Goal: Task Accomplishment & Management: Manage account settings

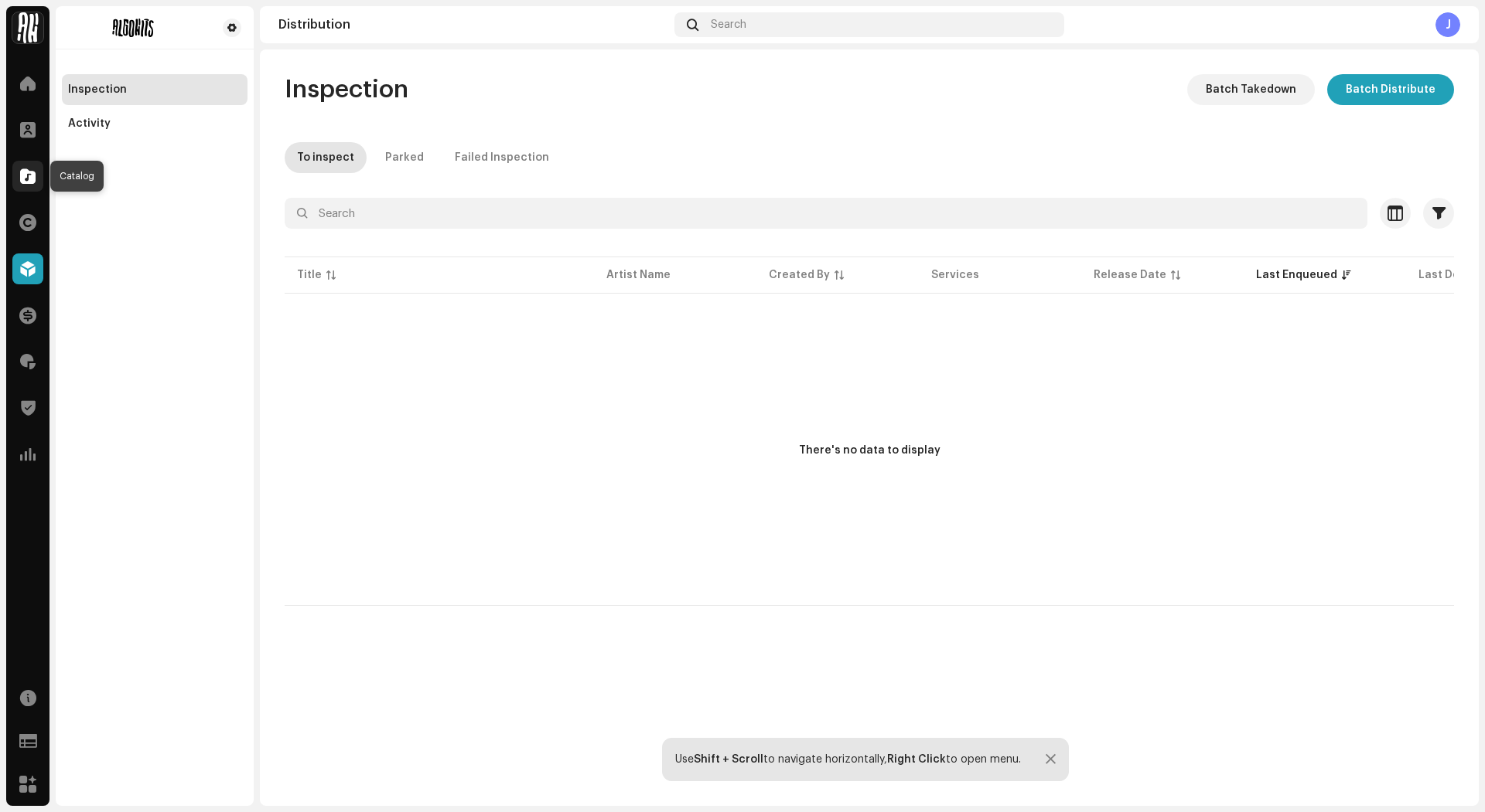
click at [29, 170] on span at bounding box center [28, 176] width 15 height 13
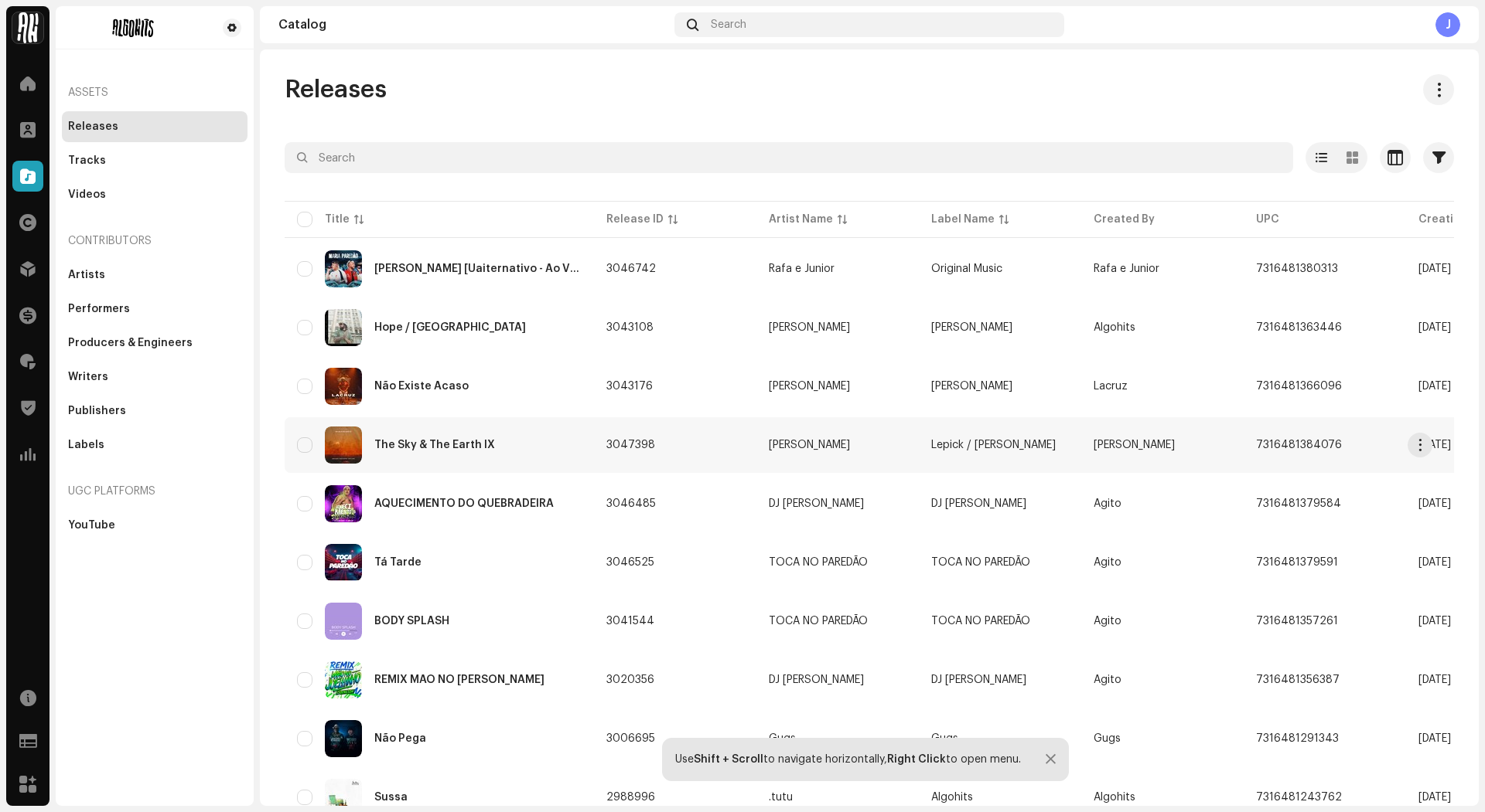
click at [475, 449] on div "The Sky & The Earth IX" at bounding box center [434, 445] width 120 height 11
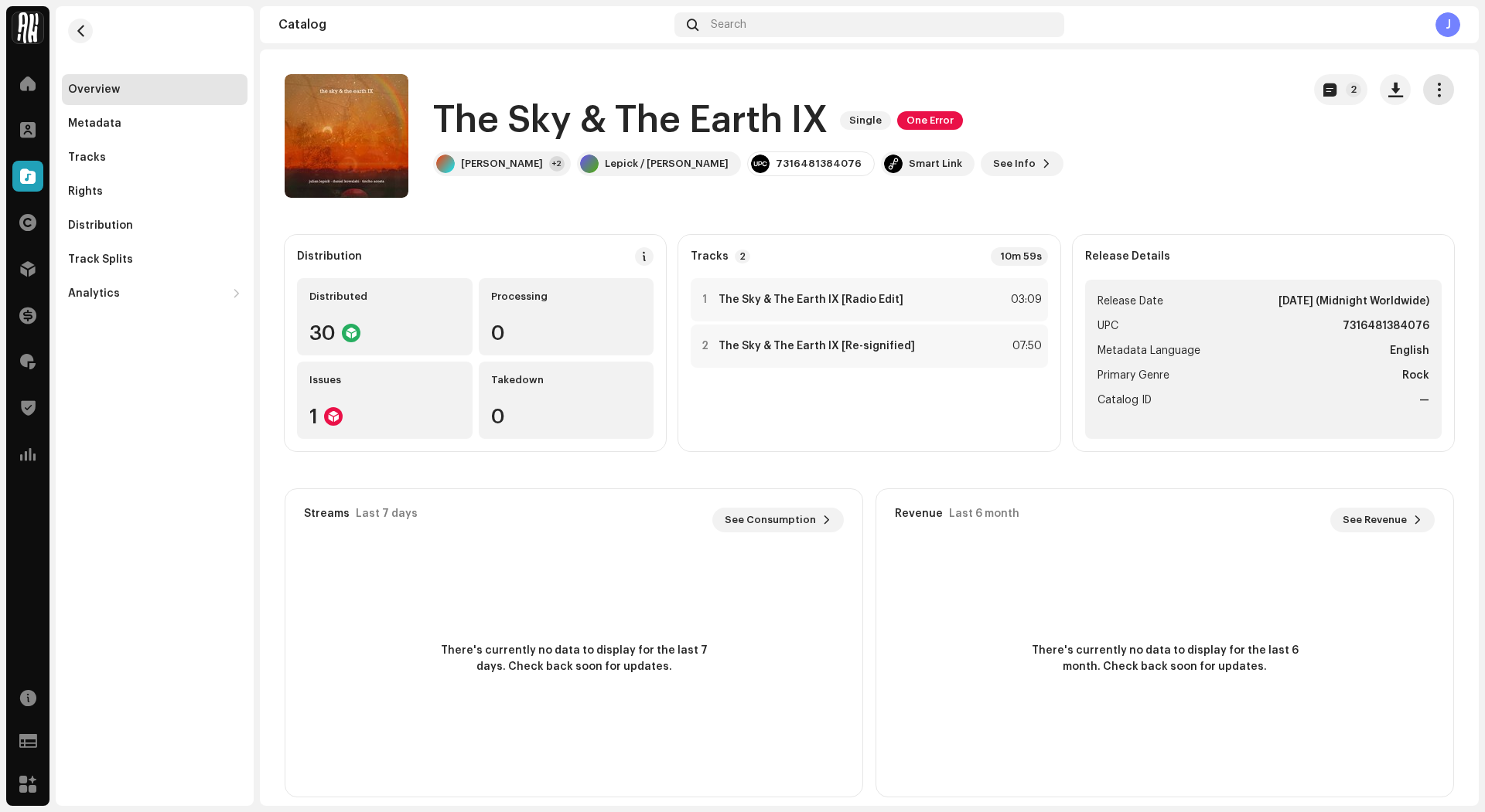
click at [1436, 80] on button "button" at bounding box center [1438, 89] width 31 height 31
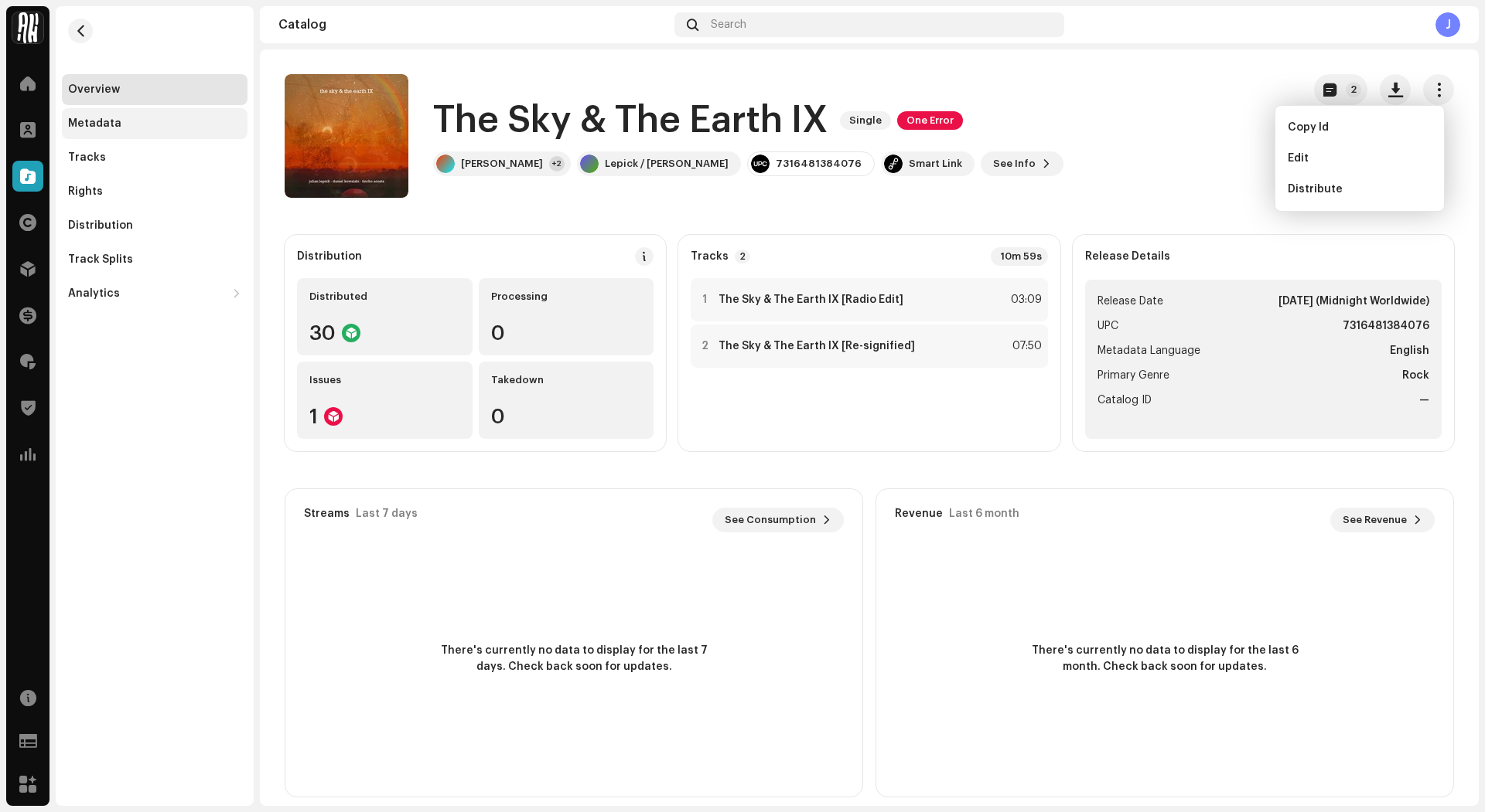
click at [161, 120] on div "Metadata" at bounding box center [154, 123] width 173 height 13
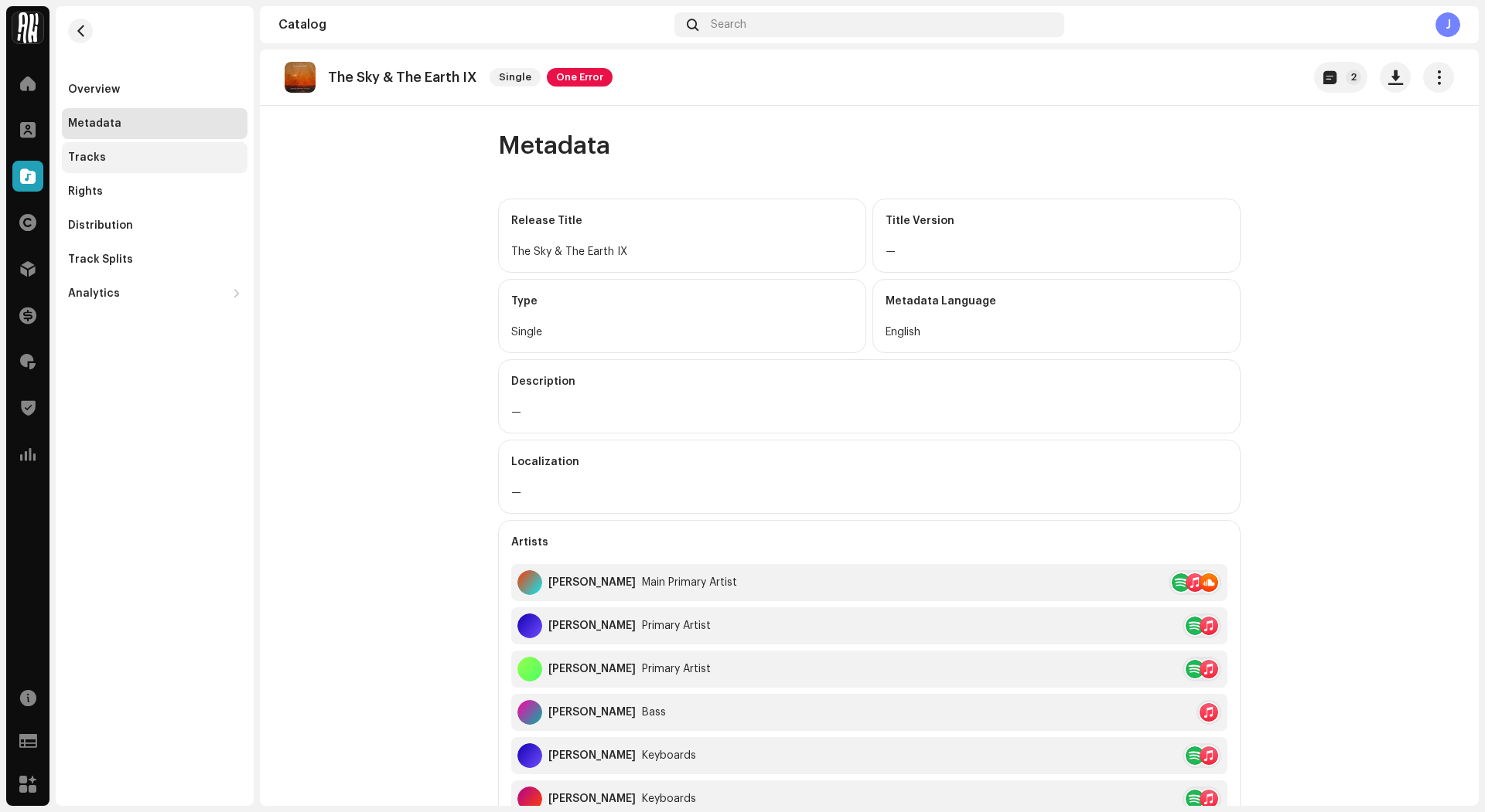
click at [143, 161] on div "Tracks" at bounding box center [154, 157] width 173 height 13
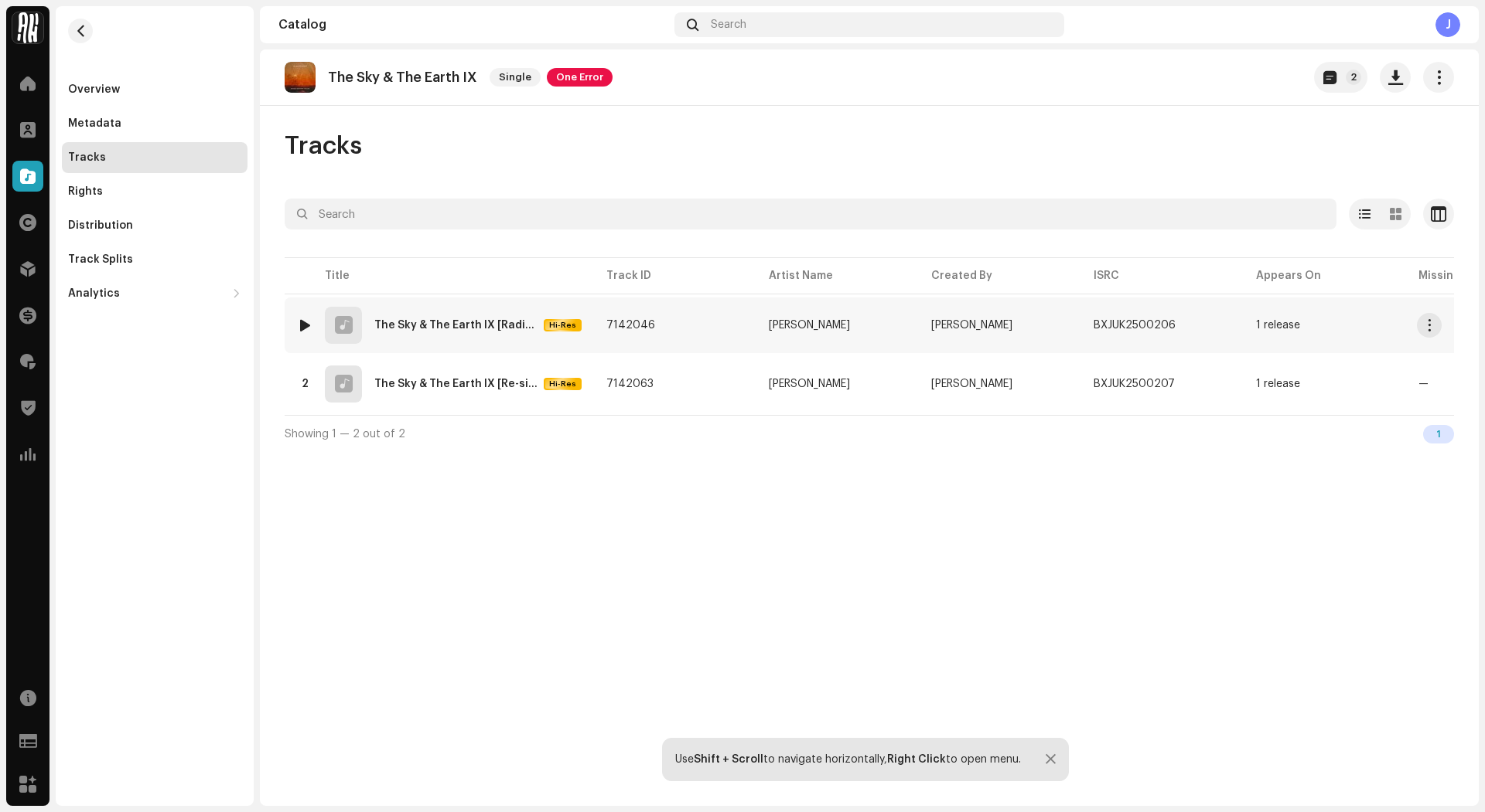
click at [760, 322] on td "[PERSON_NAME]" at bounding box center [837, 325] width 162 height 56
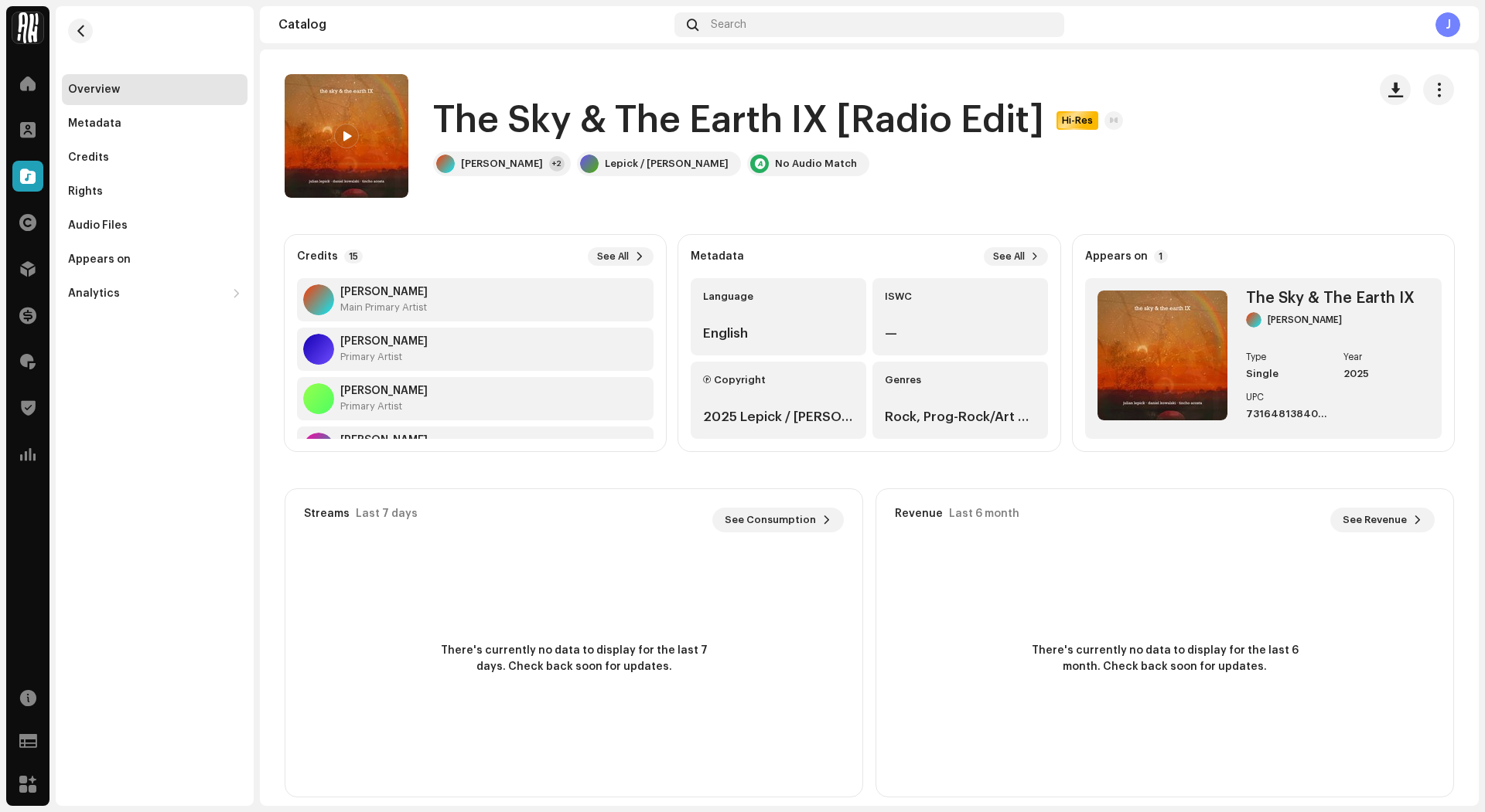
click at [1431, 95] on span "button" at bounding box center [1439, 89] width 15 height 13
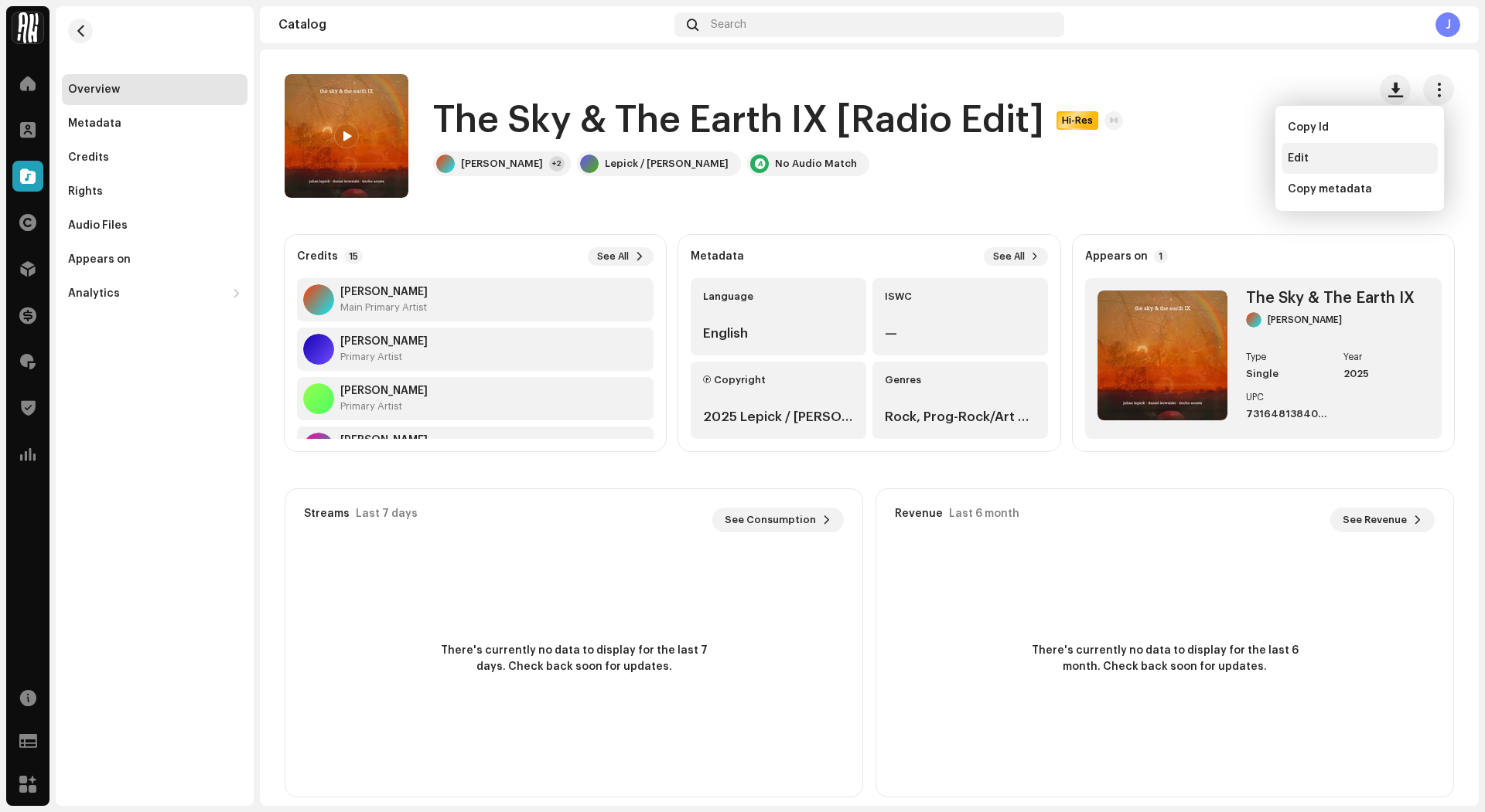
drag, startPoint x: 1336, startPoint y: 180, endPoint x: 1346, endPoint y: 166, distance: 17.2
click at [1347, 166] on div "Copy Id Edit Copy metadata" at bounding box center [1360, 158] width 156 height 93
click at [1346, 166] on div "Edit" at bounding box center [1360, 158] width 156 height 31
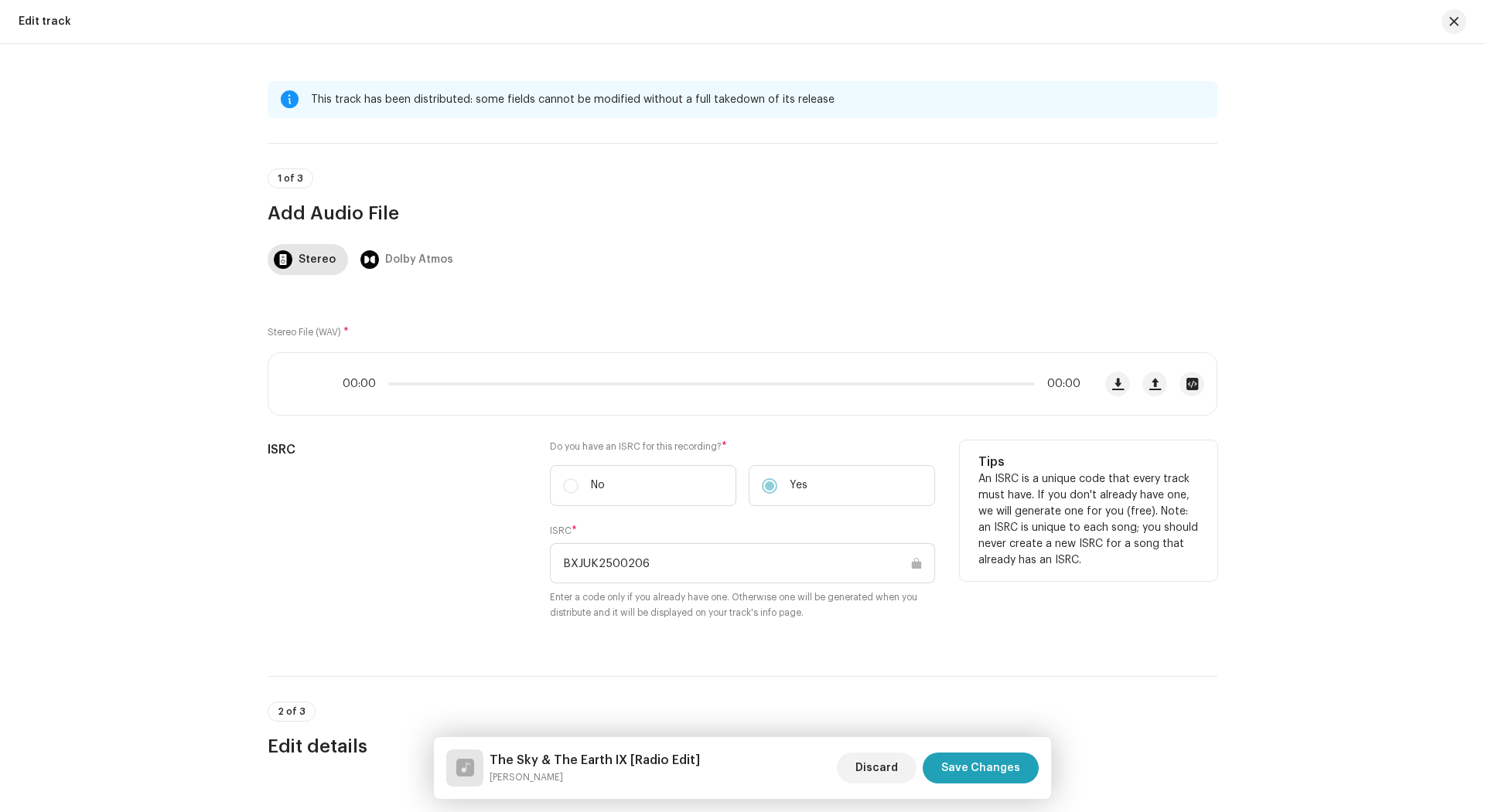
click at [670, 558] on input "BXJUK2500206" at bounding box center [742, 564] width 385 height 40
click at [638, 558] on input "BXJUK2500206" at bounding box center [742, 564] width 385 height 40
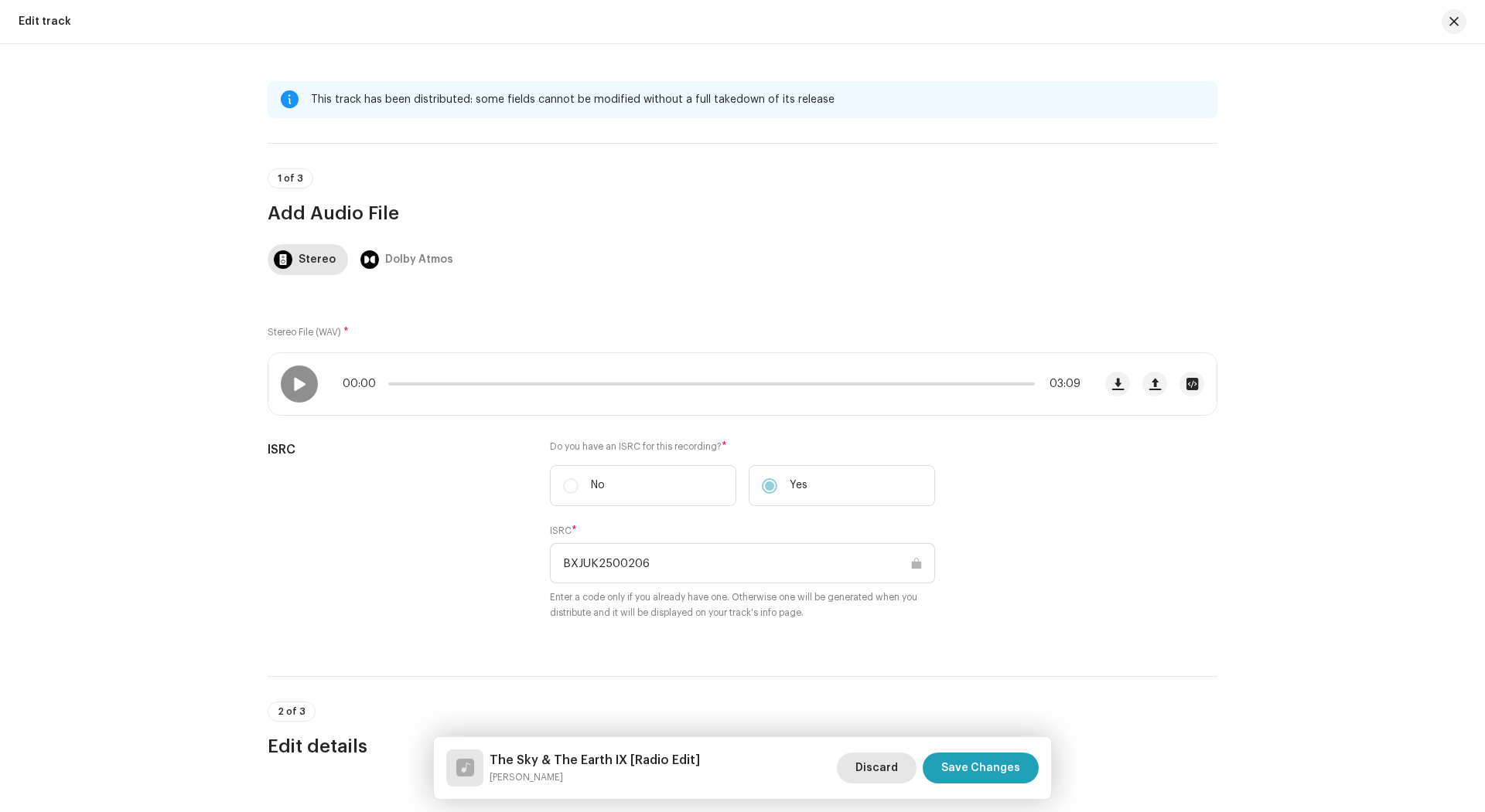
click at [869, 779] on span "Discard" at bounding box center [876, 768] width 43 height 31
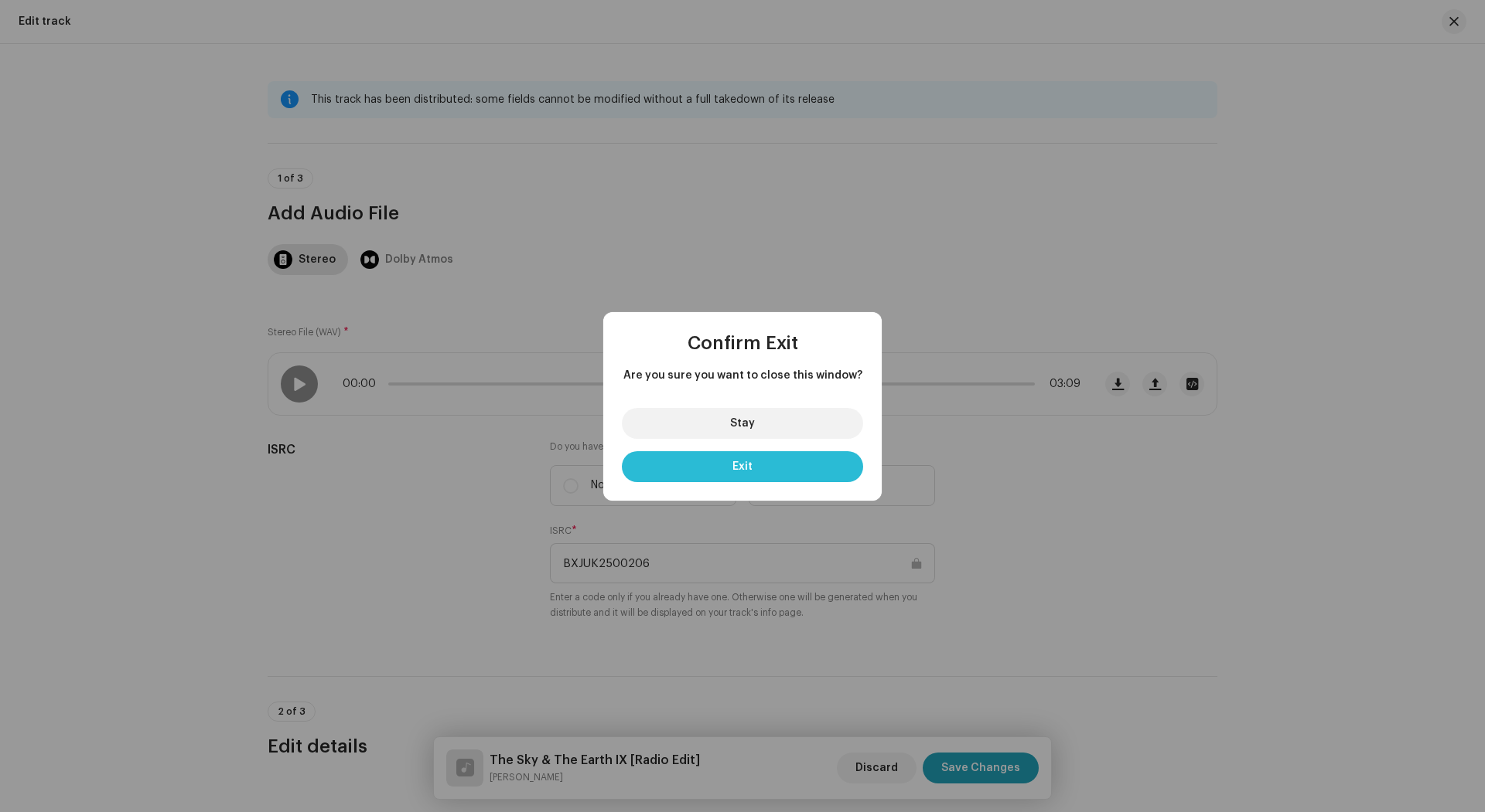
click at [804, 470] on button "Exit" at bounding box center [742, 467] width 241 height 31
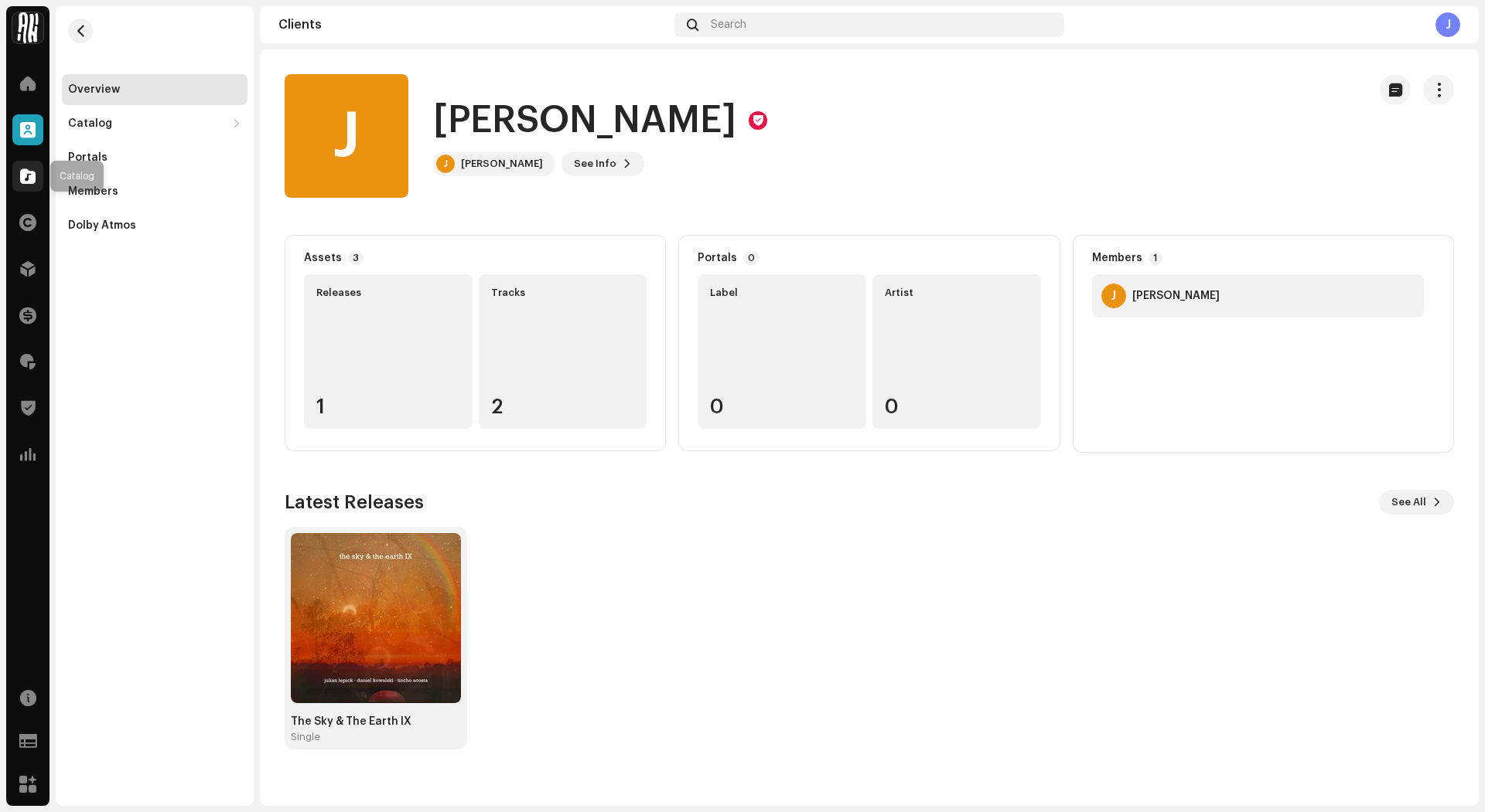
click at [41, 181] on div at bounding box center [28, 176] width 31 height 31
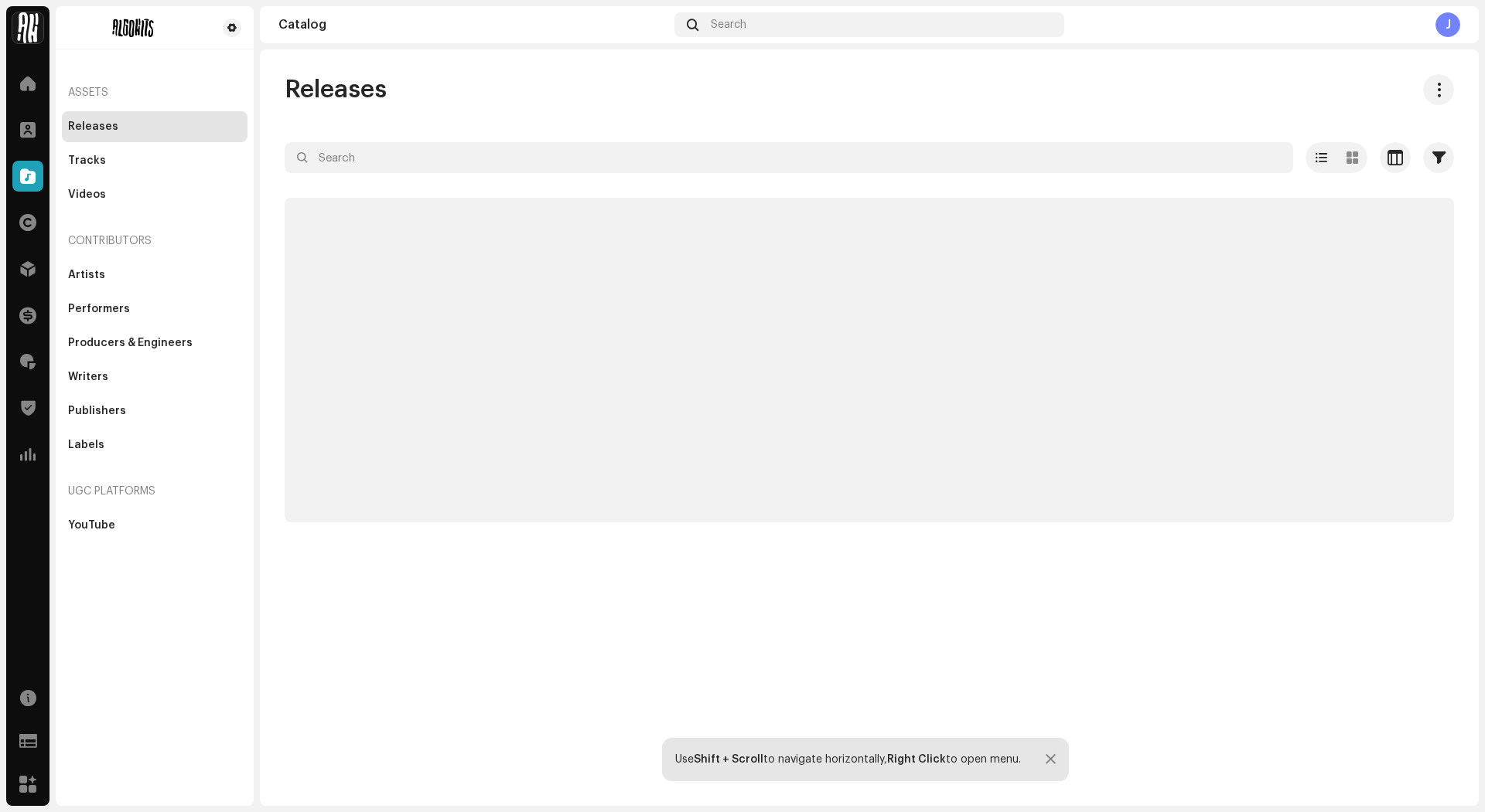
click at [38, 156] on div "Catalog" at bounding box center [28, 176] width 44 height 43
click at [33, 135] on span at bounding box center [28, 130] width 15 height 13
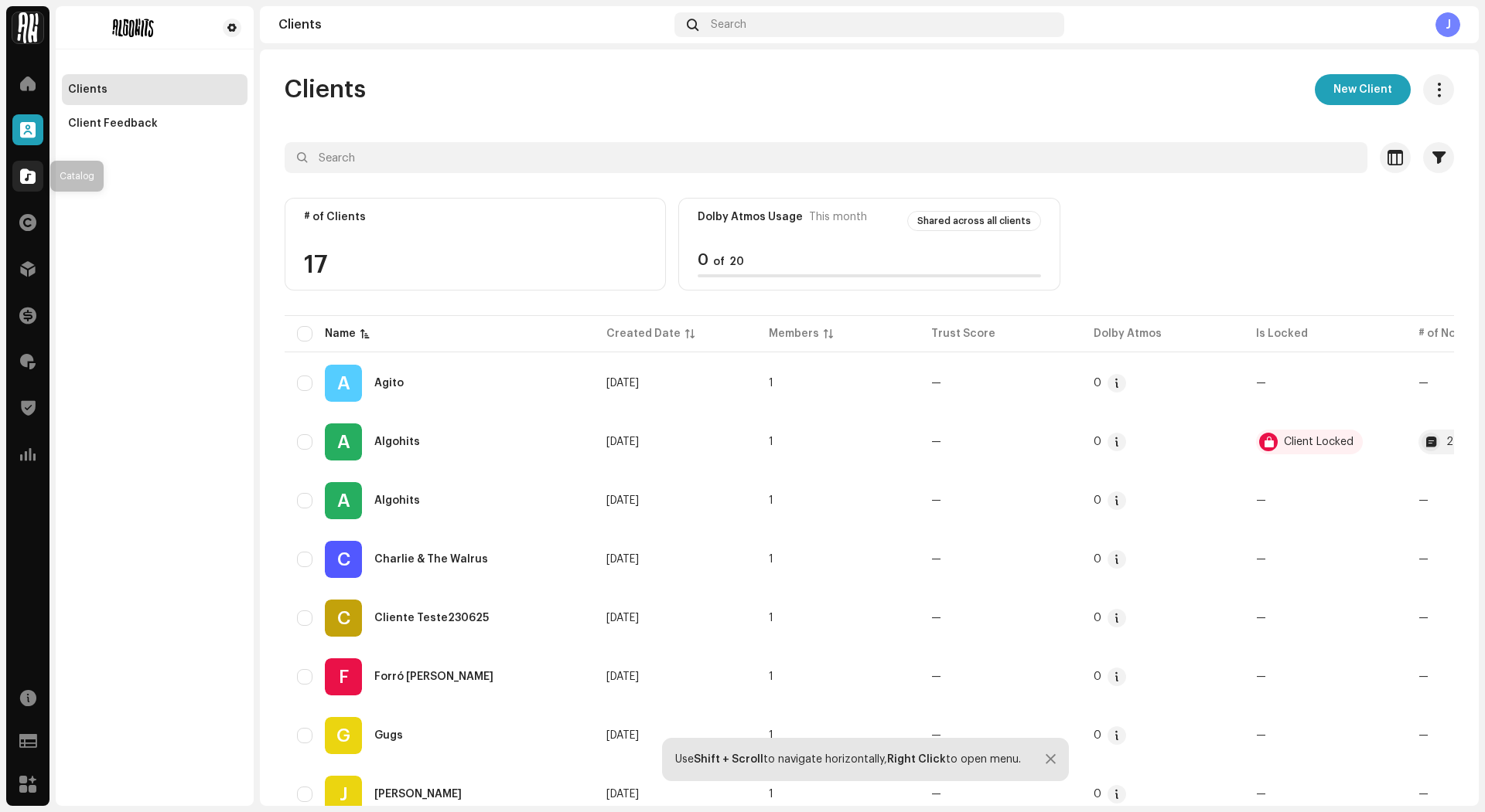
click at [32, 176] on span at bounding box center [28, 176] width 15 height 13
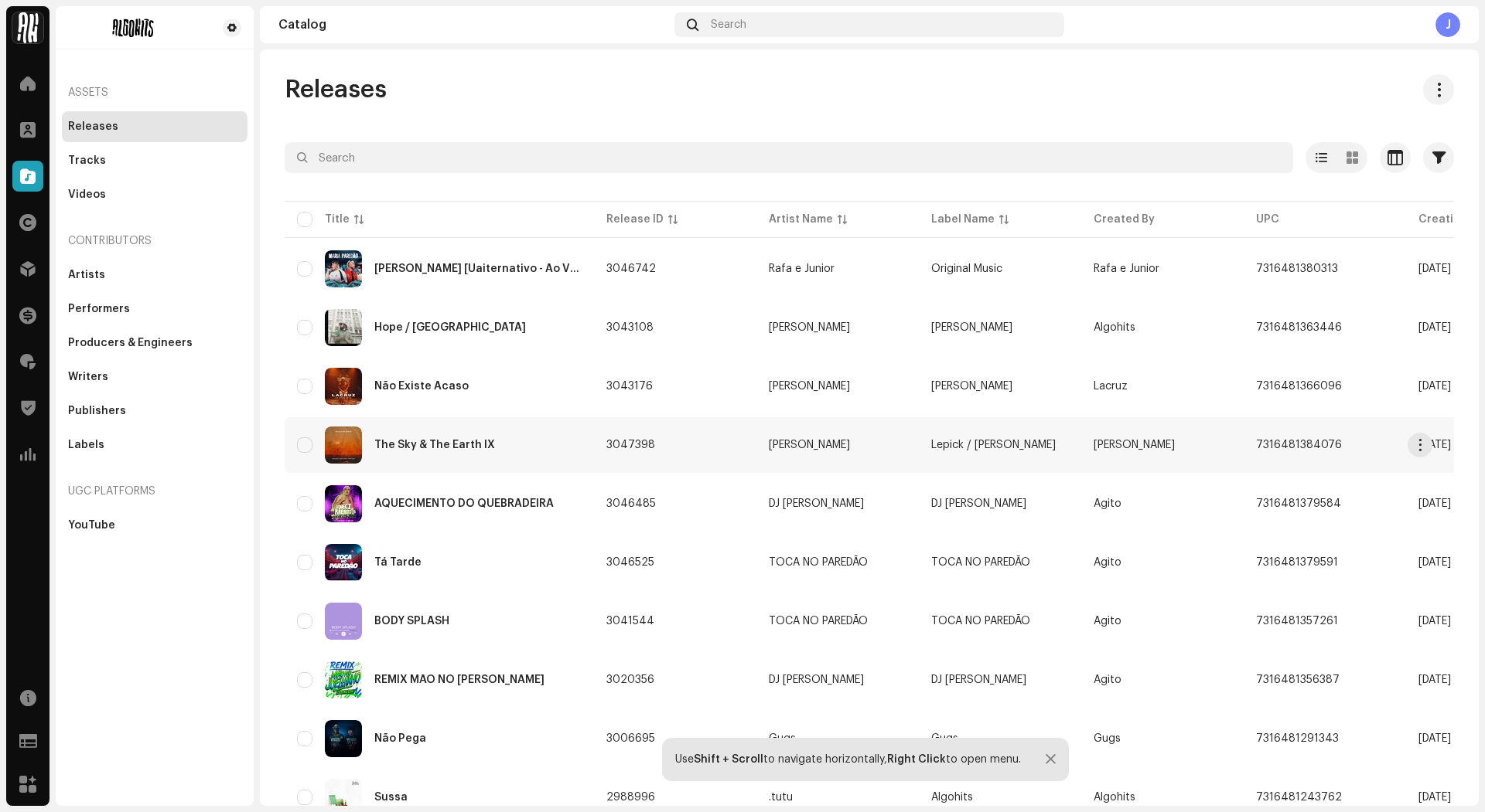
click at [530, 436] on div "The Sky & The Earth IX" at bounding box center [439, 445] width 284 height 37
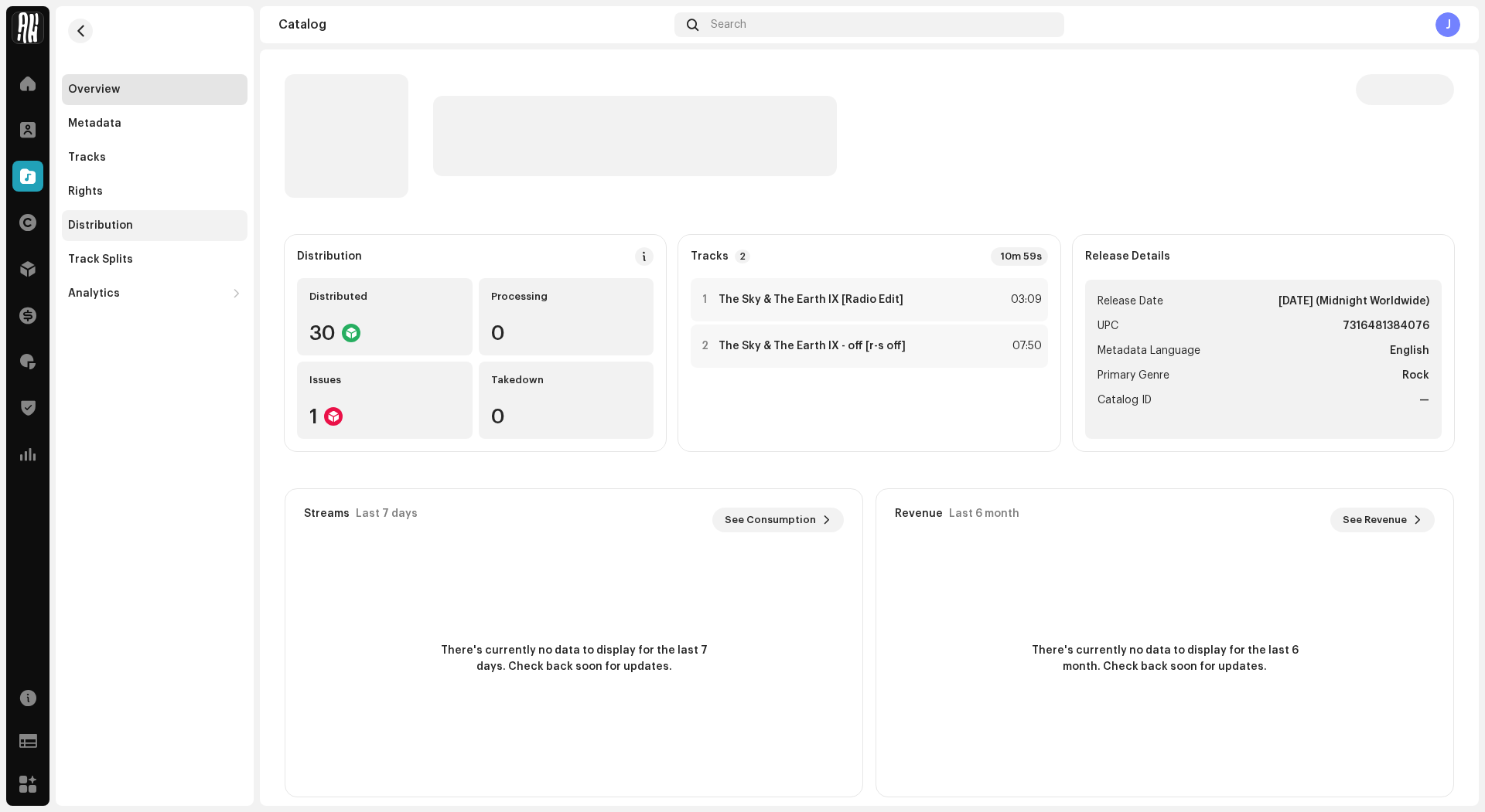
click at [105, 212] on div "Distribution" at bounding box center [155, 225] width 186 height 31
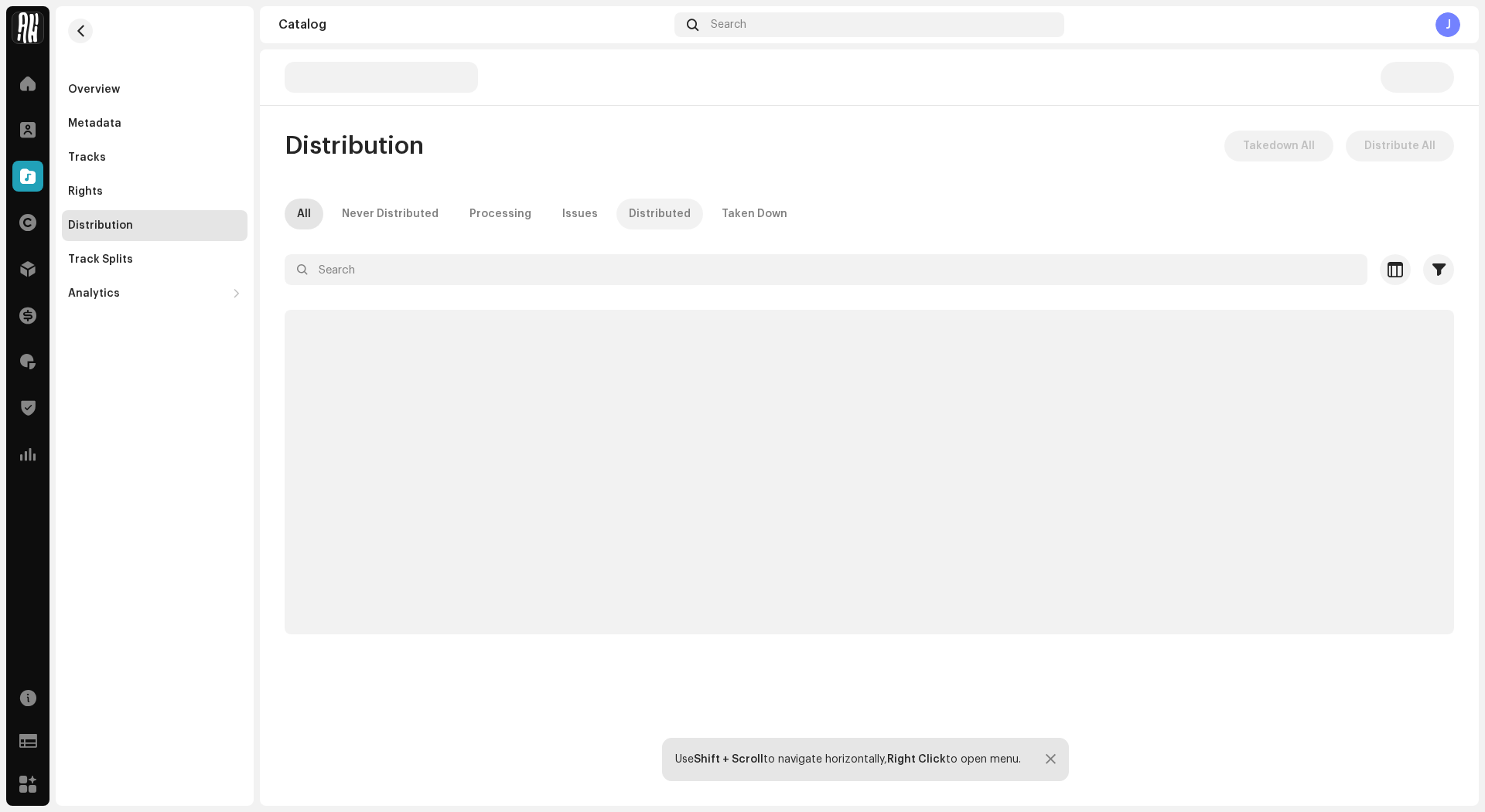
click at [648, 213] on div "Distributed" at bounding box center [659, 214] width 62 height 31
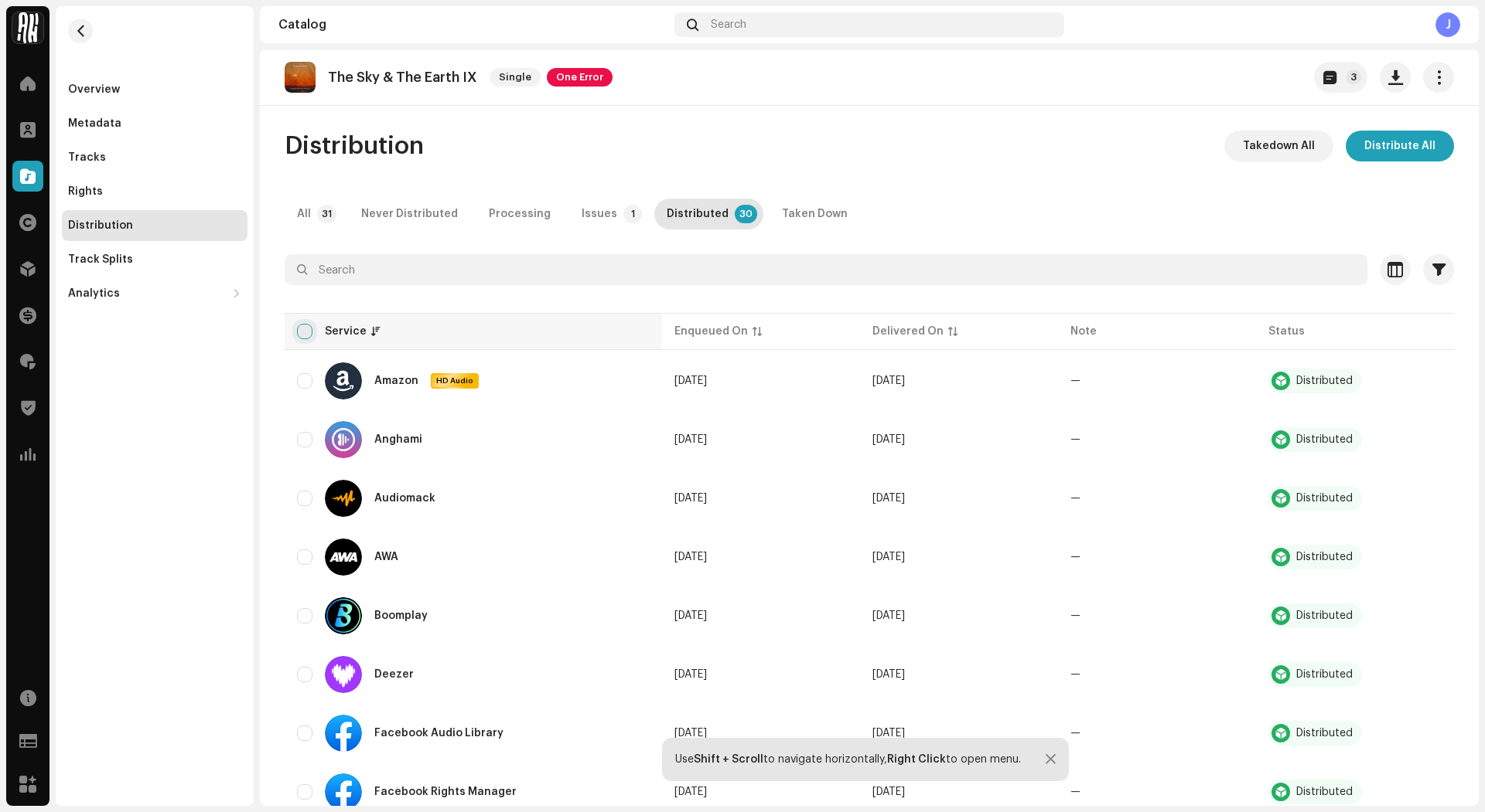
click at [310, 333] on input "checkbox" at bounding box center [305, 331] width 15 height 15
checkbox input "true"
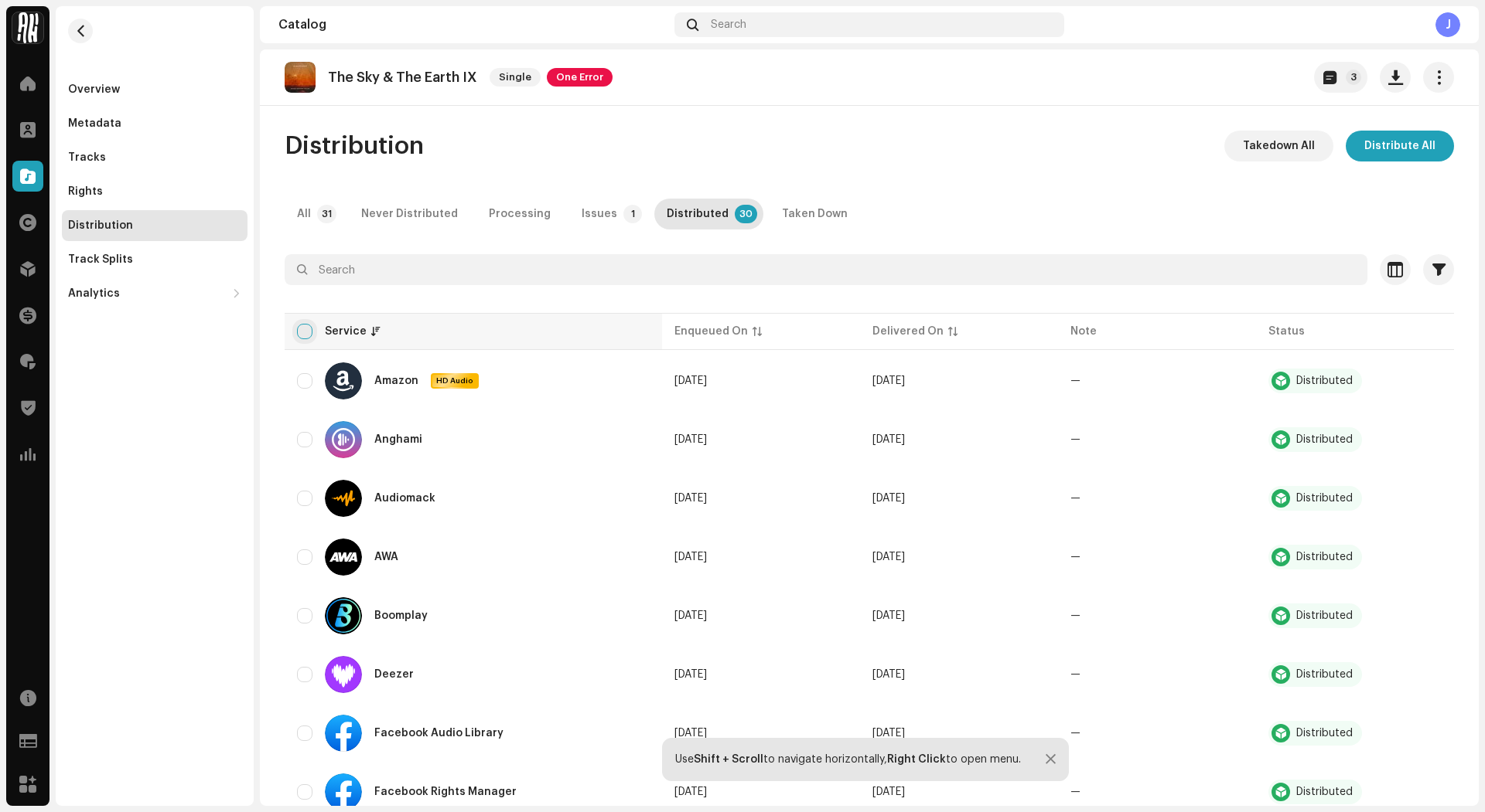
checkbox input "true"
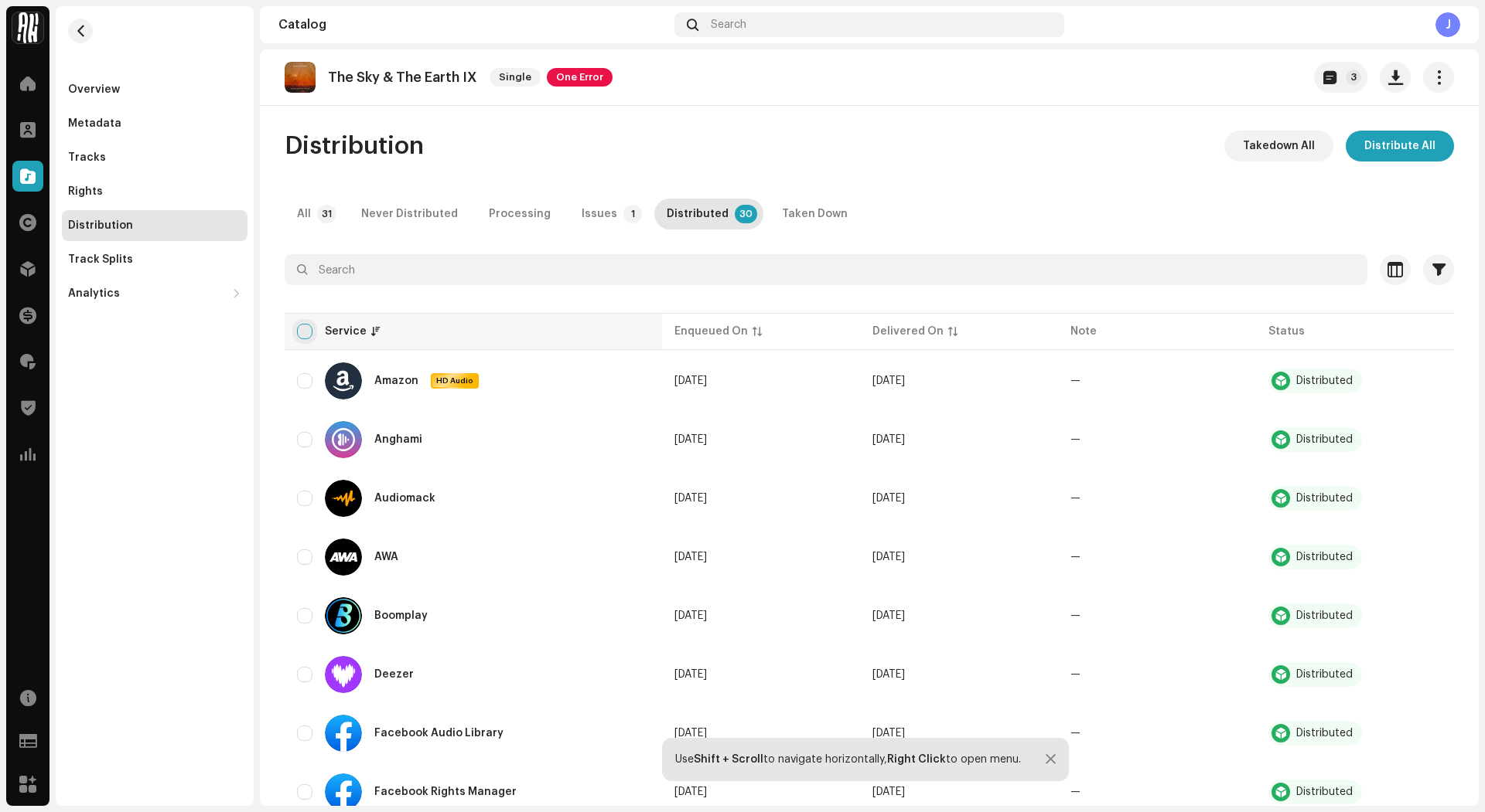
checkbox input "true"
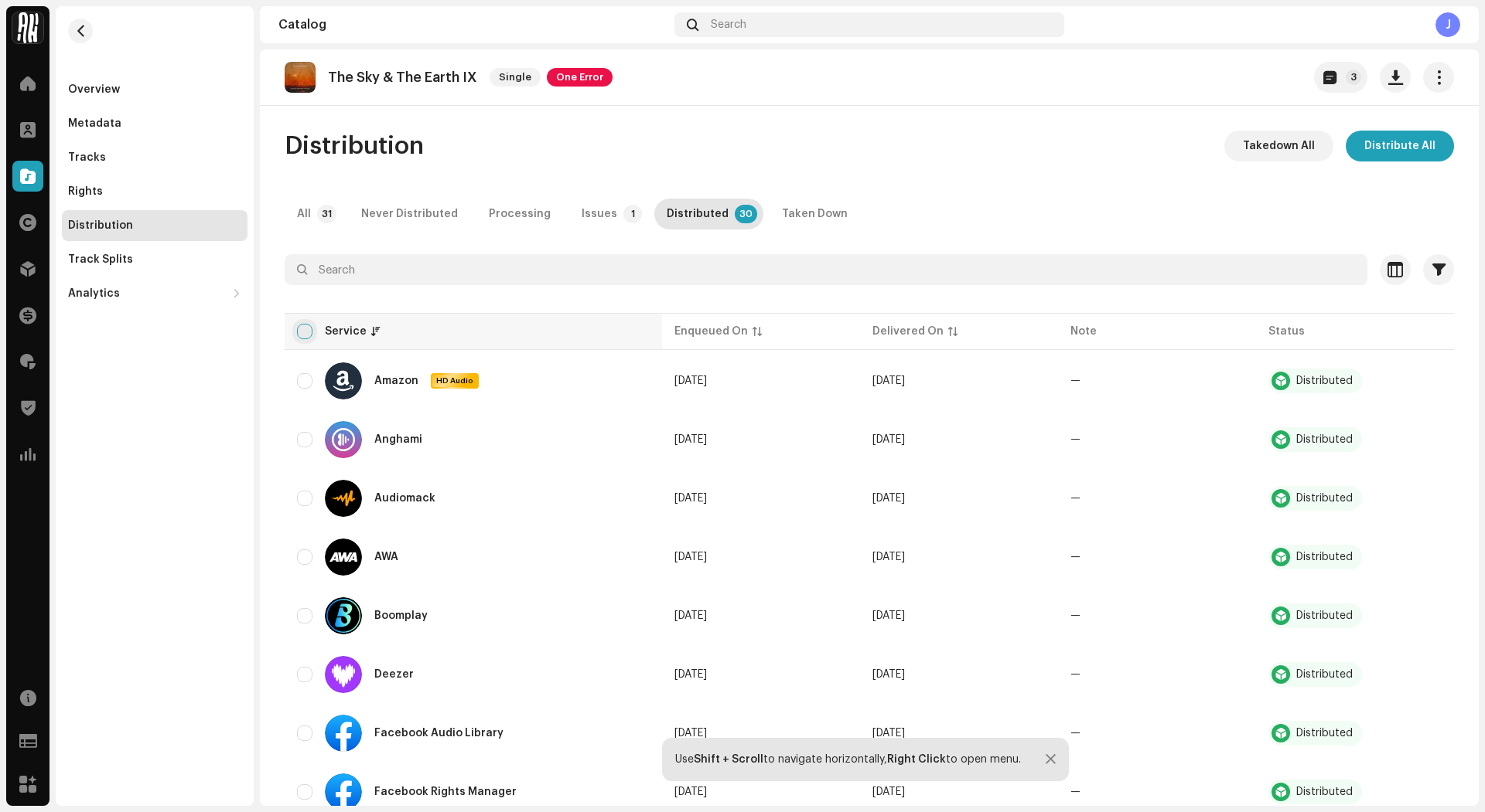
checkbox input "true"
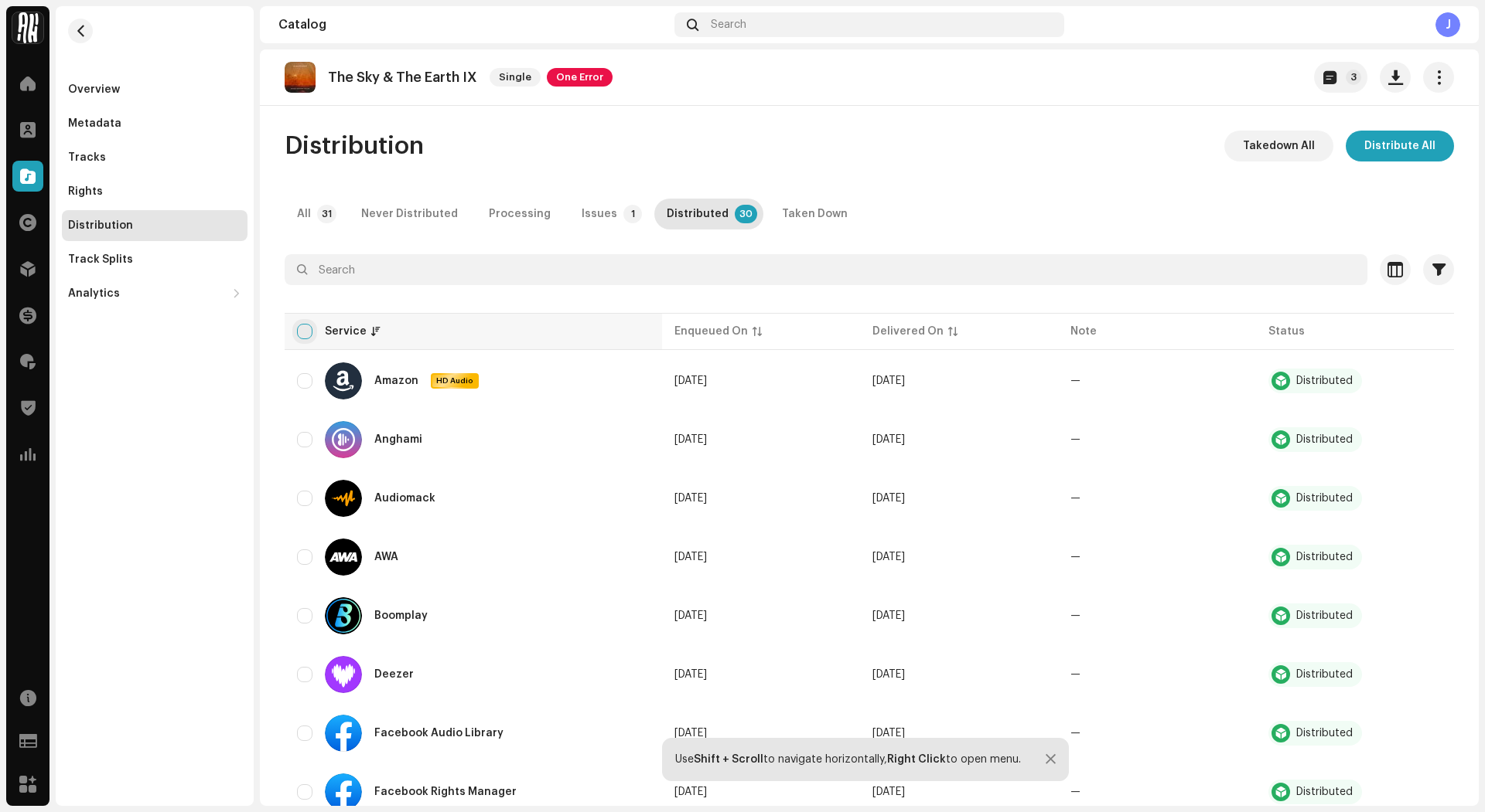
checkbox input "true"
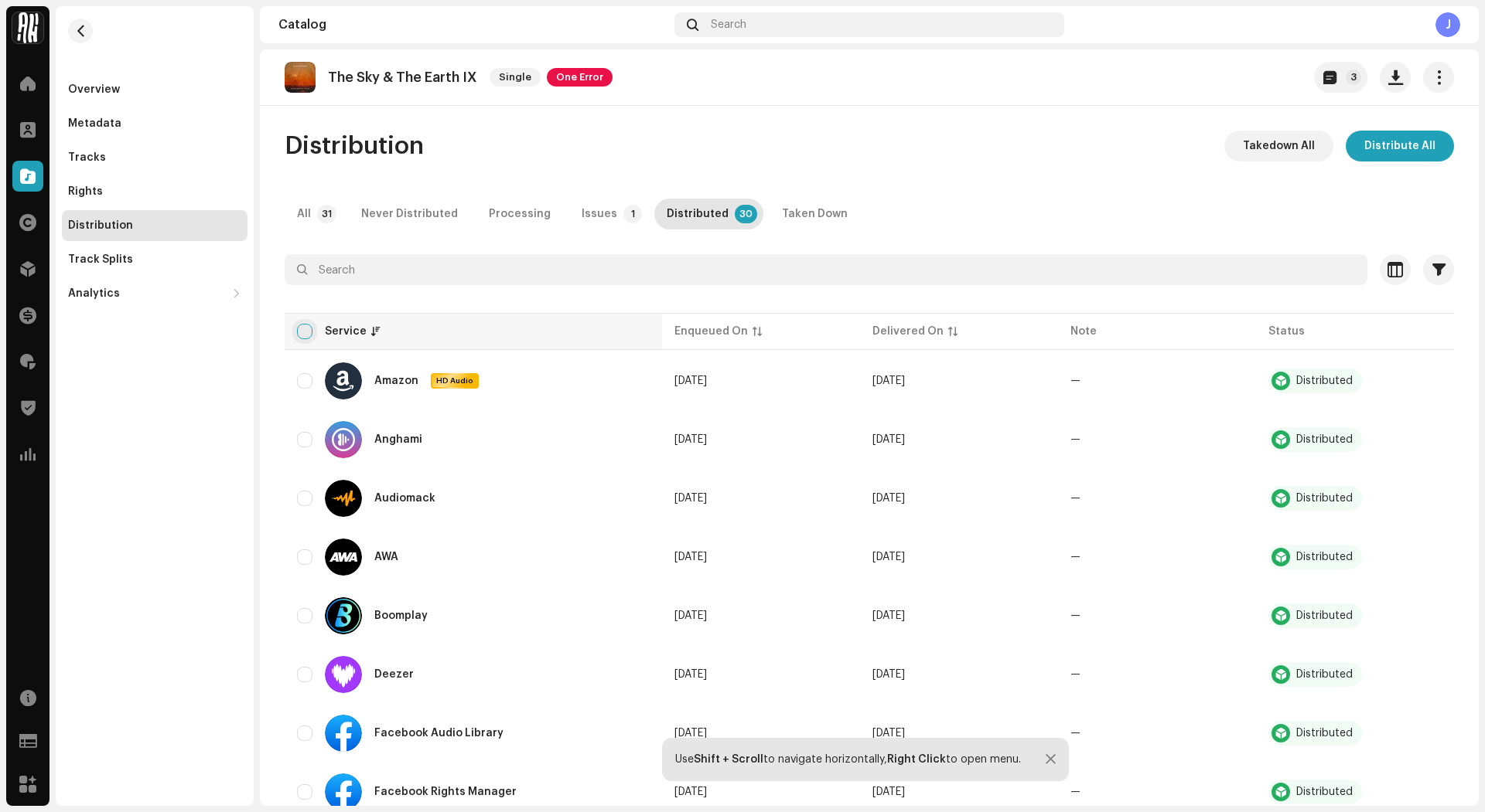
checkbox input "true"
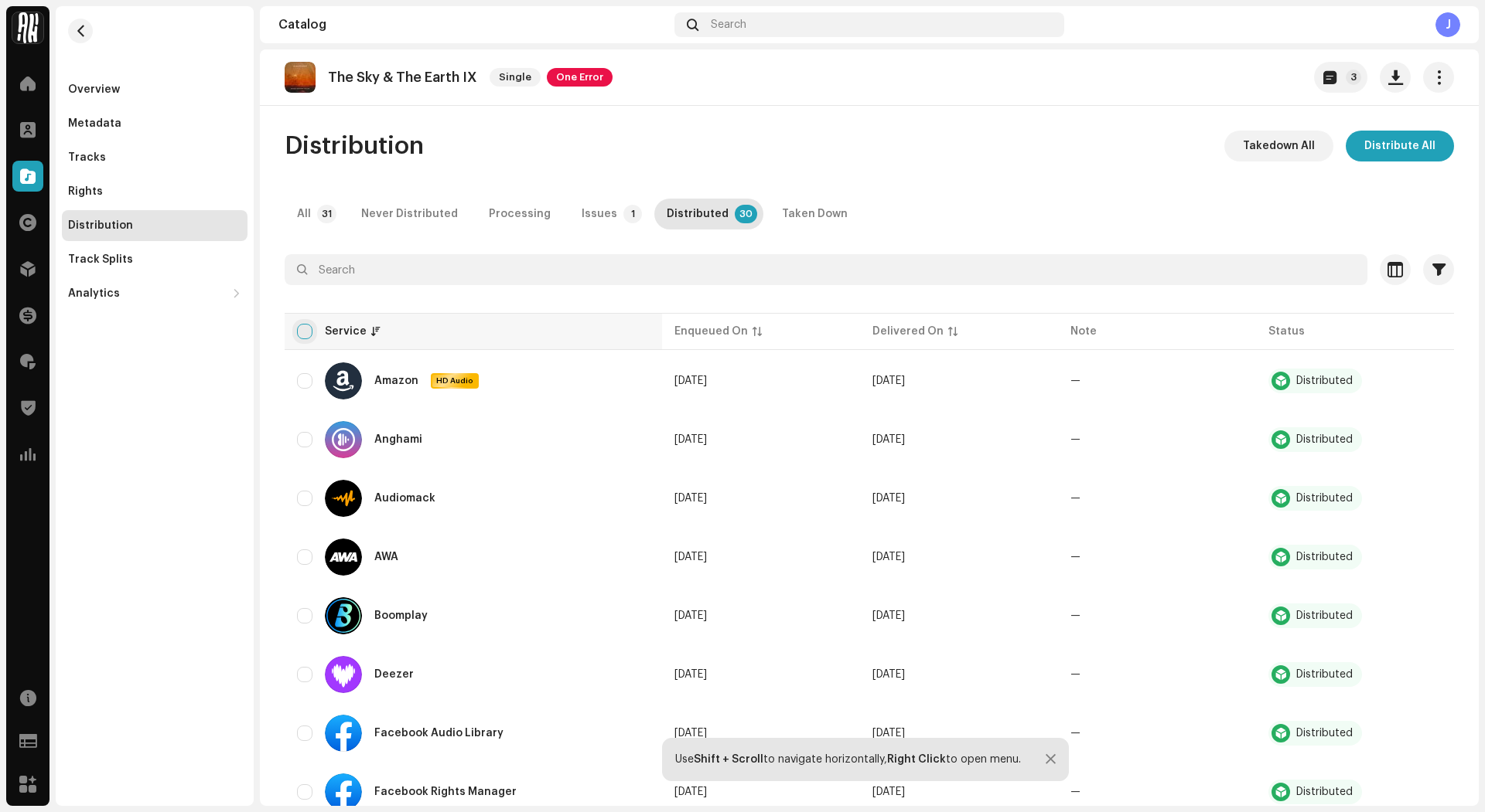
checkbox input "true"
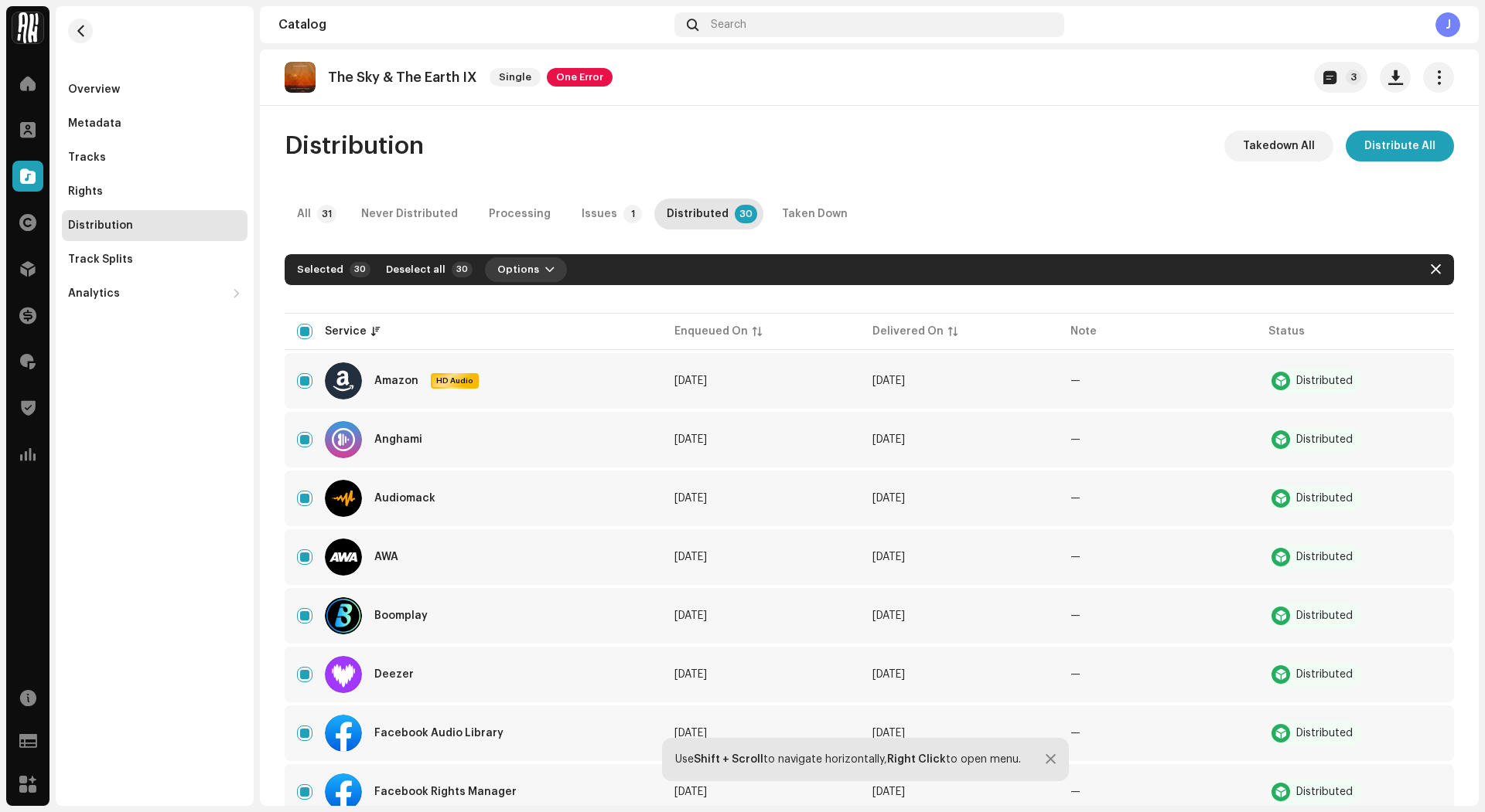
click at [515, 264] on span "Options" at bounding box center [518, 269] width 42 height 31
click at [521, 335] on span "Takedown" at bounding box center [517, 335] width 56 height 13
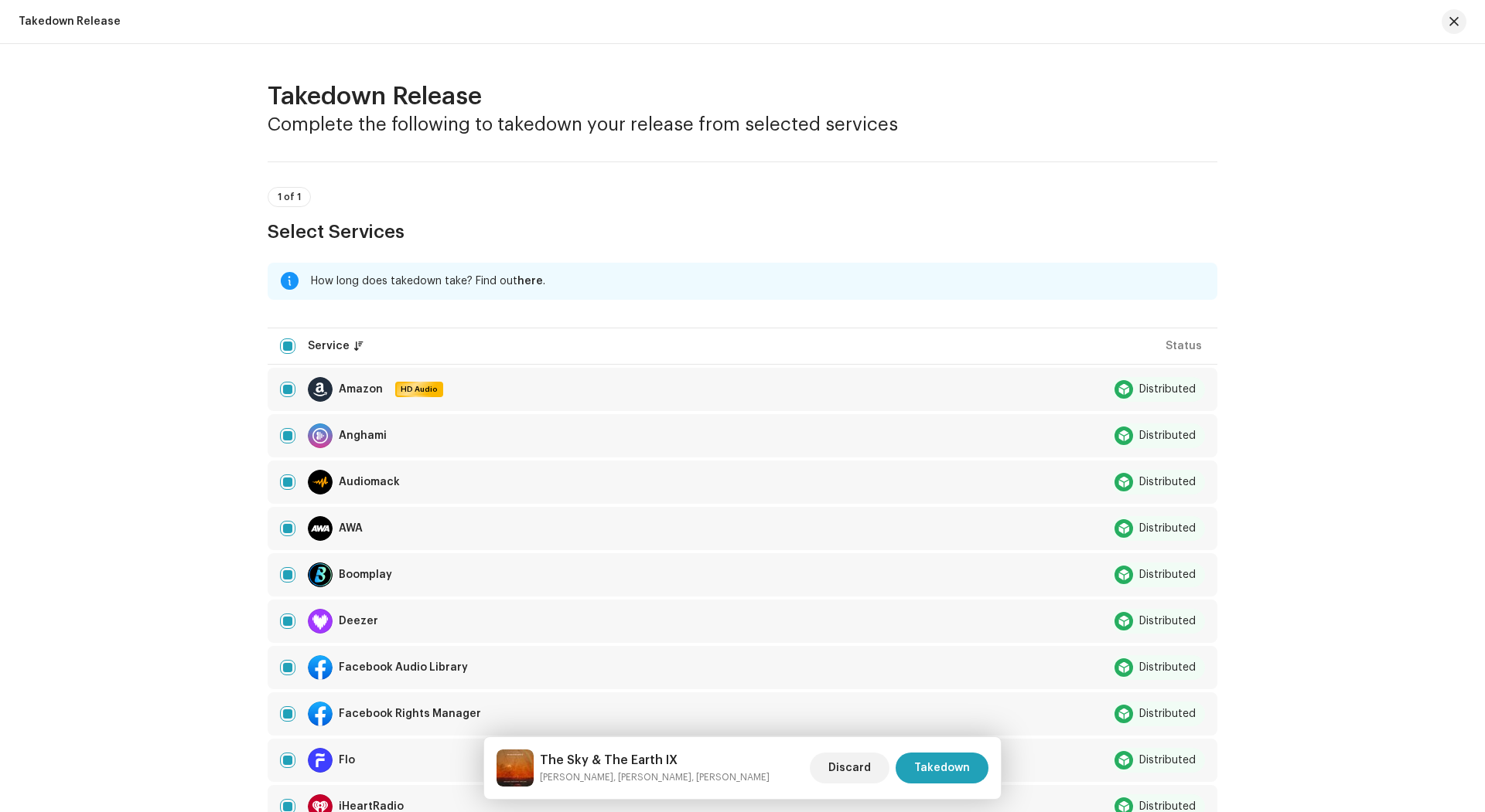
scroll to position [1095, 0]
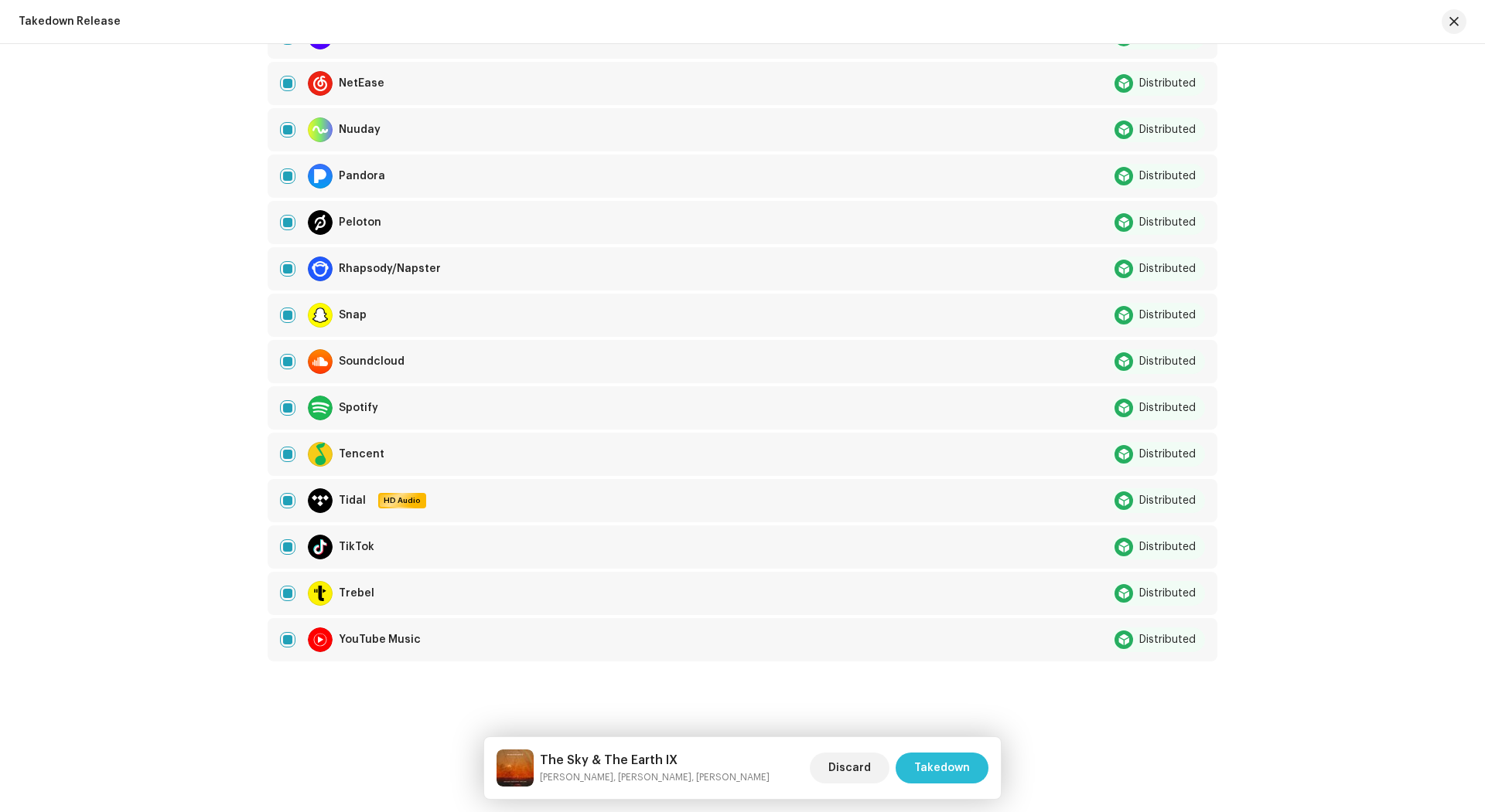
click at [964, 765] on span "Takedown" at bounding box center [942, 768] width 56 height 31
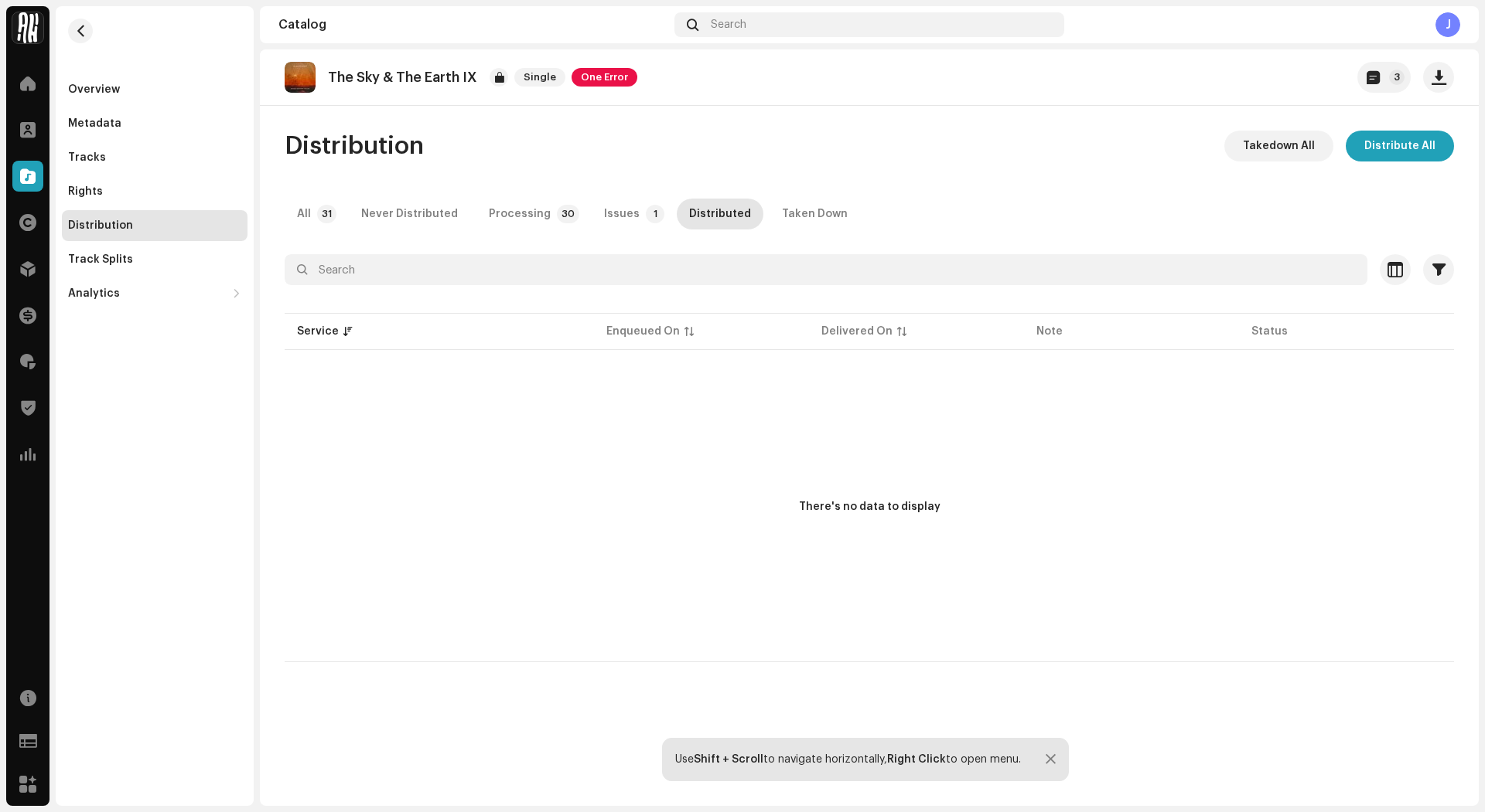
click at [233, 366] on div "Overview Metadata Tracks Rights Distribution Track Splits Analytics Consumption…" at bounding box center [155, 406] width 198 height 800
